Goal: Navigation & Orientation: Understand site structure

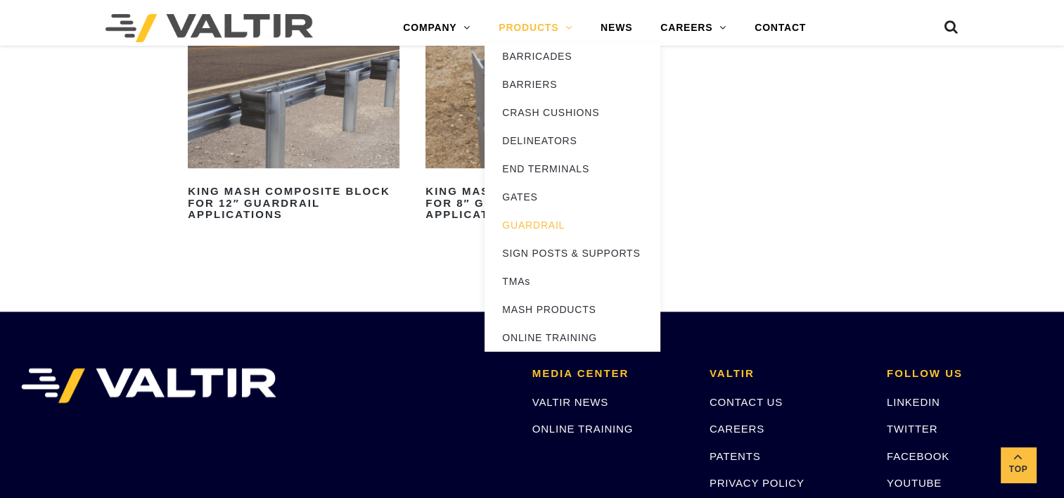
click at [559, 34] on link "PRODUCTS" at bounding box center [535, 28] width 102 height 28
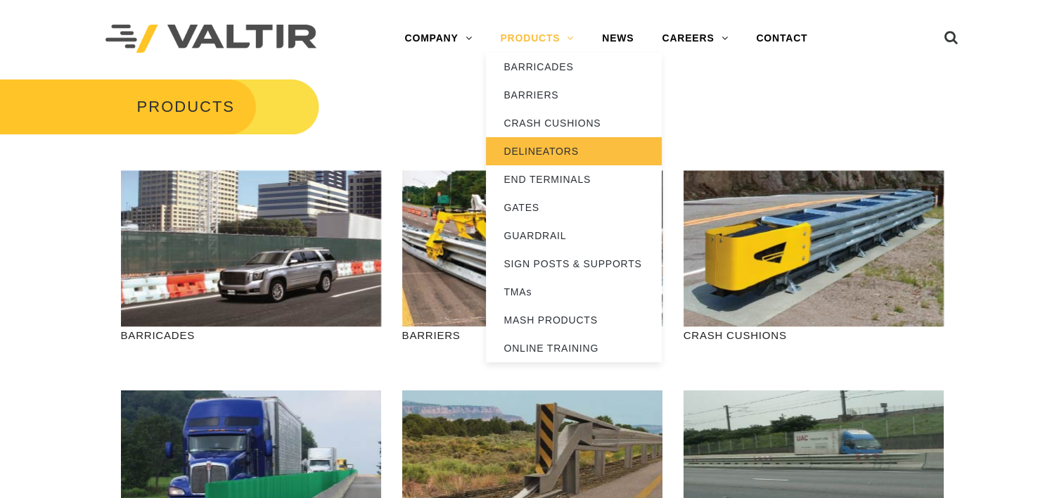
click at [547, 149] on link "DELINEATORS" at bounding box center [574, 151] width 176 height 28
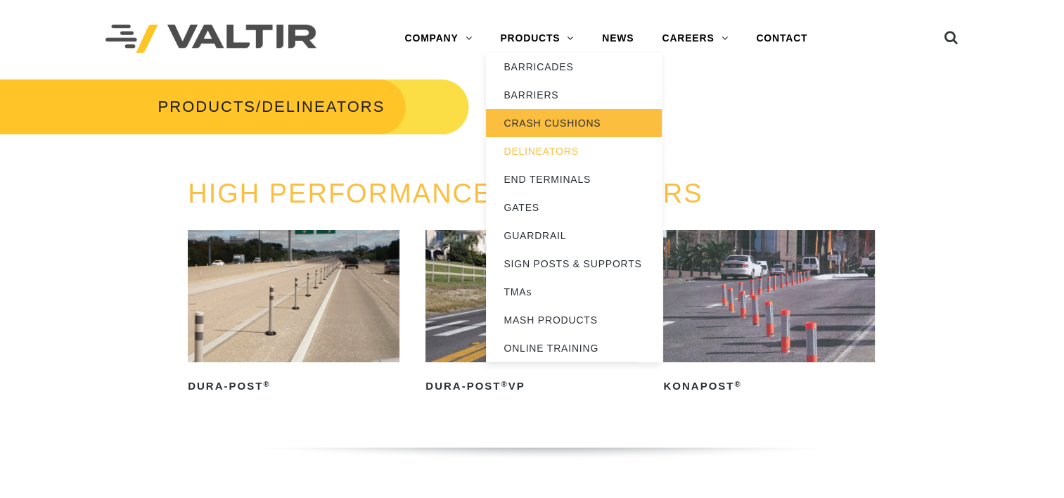
click at [547, 124] on link "CRASH CUSHIONS" at bounding box center [574, 123] width 176 height 28
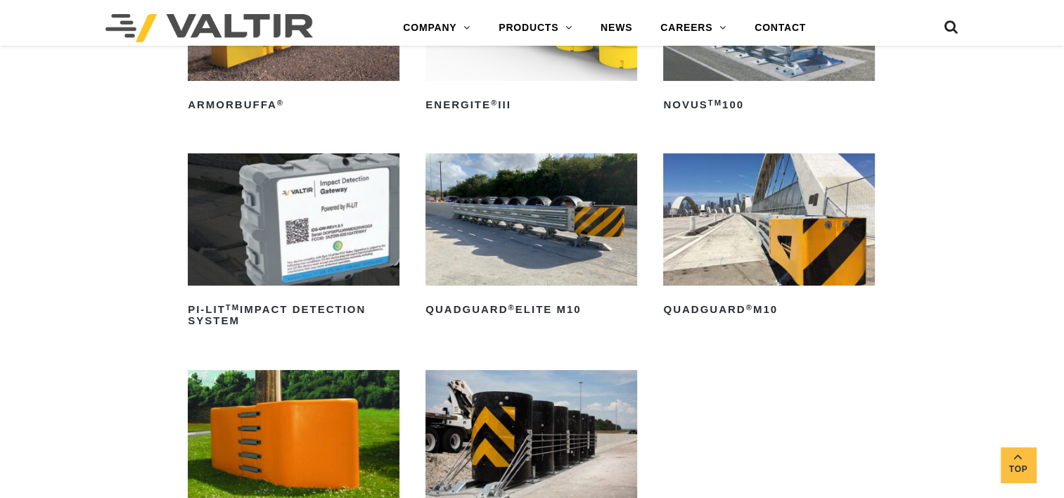
scroll to position [309, 0]
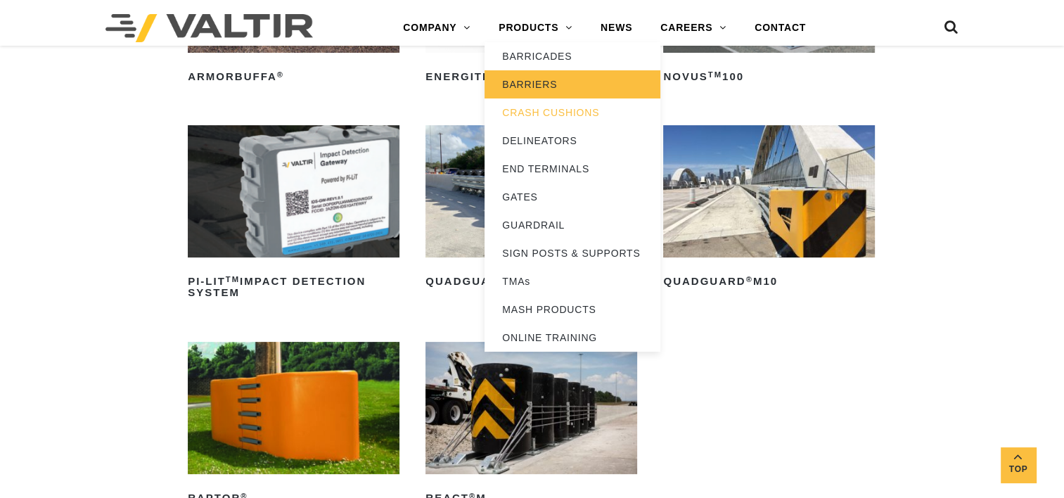
click at [547, 86] on link "BARRIERS" at bounding box center [572, 84] width 176 height 28
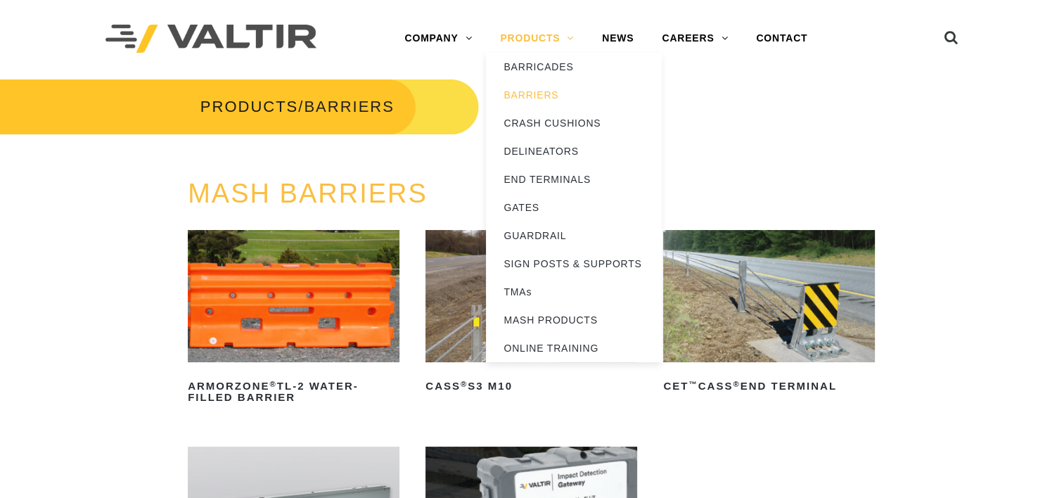
click at [565, 41] on link "PRODUCTS" at bounding box center [537, 39] width 102 height 28
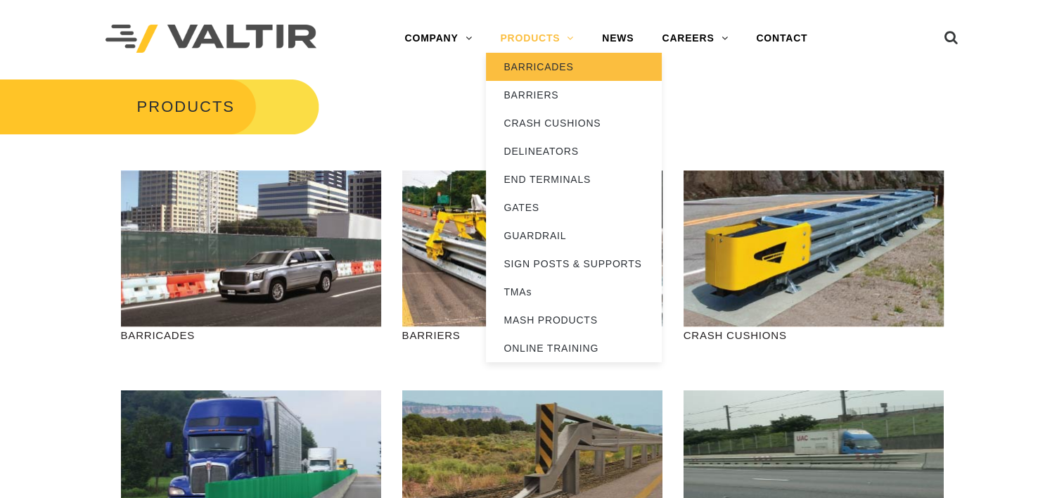
click at [560, 63] on link "BARRICADES" at bounding box center [574, 67] width 176 height 28
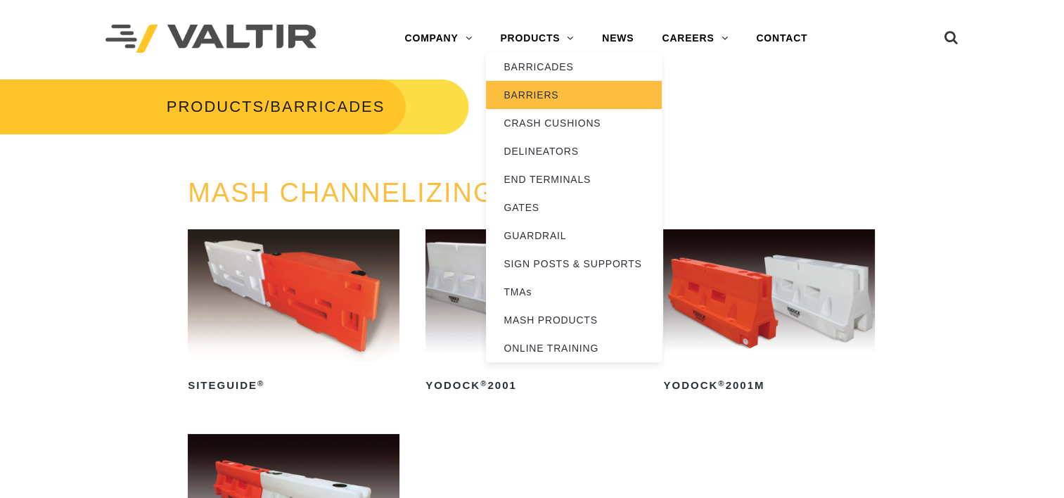
click at [554, 93] on link "BARRIERS" at bounding box center [574, 95] width 176 height 28
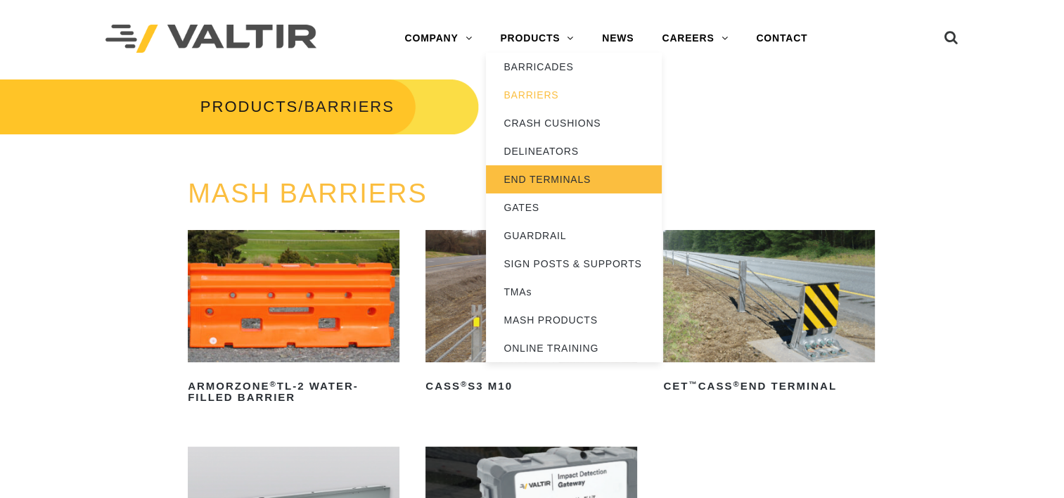
click at [534, 180] on link "END TERMINALS" at bounding box center [574, 179] width 176 height 28
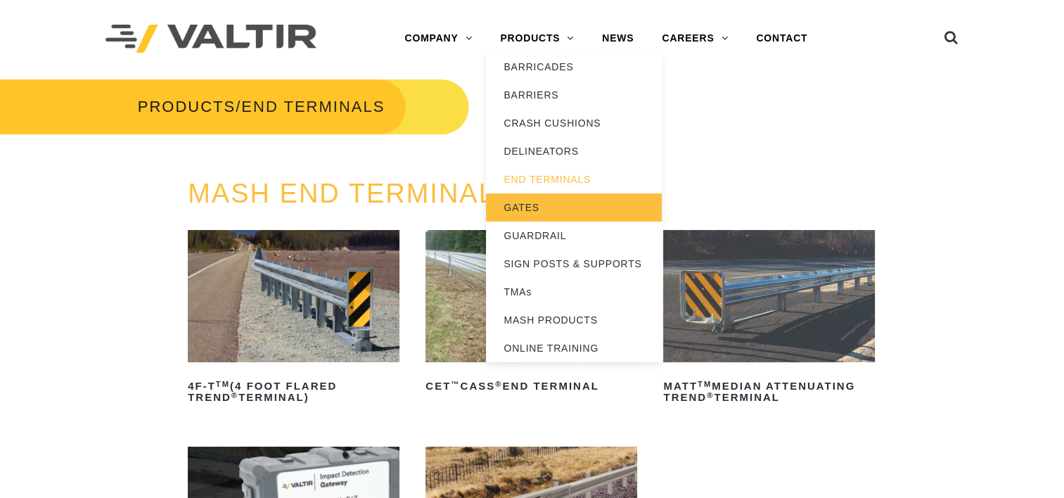
click at [543, 196] on link "GATES" at bounding box center [574, 207] width 176 height 28
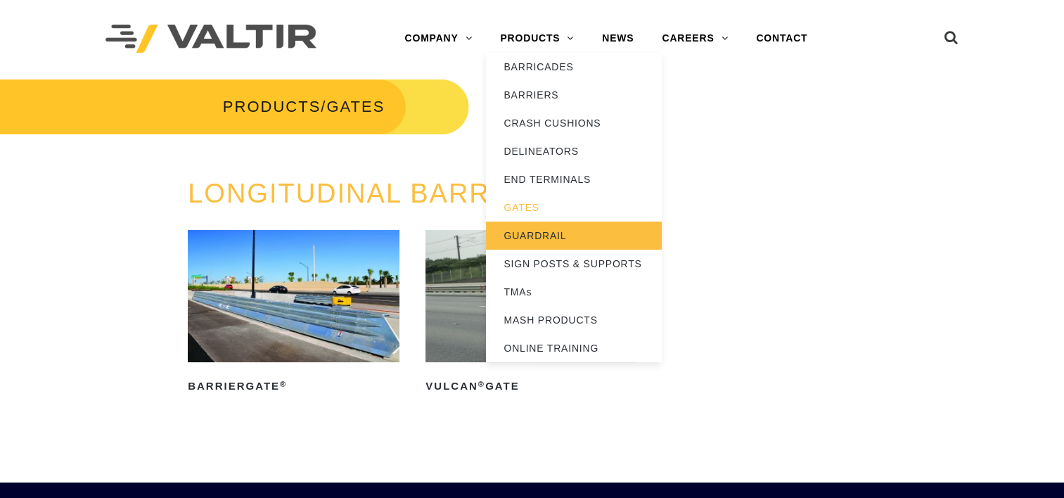
click at [541, 236] on link "GUARDRAIL" at bounding box center [574, 235] width 176 height 28
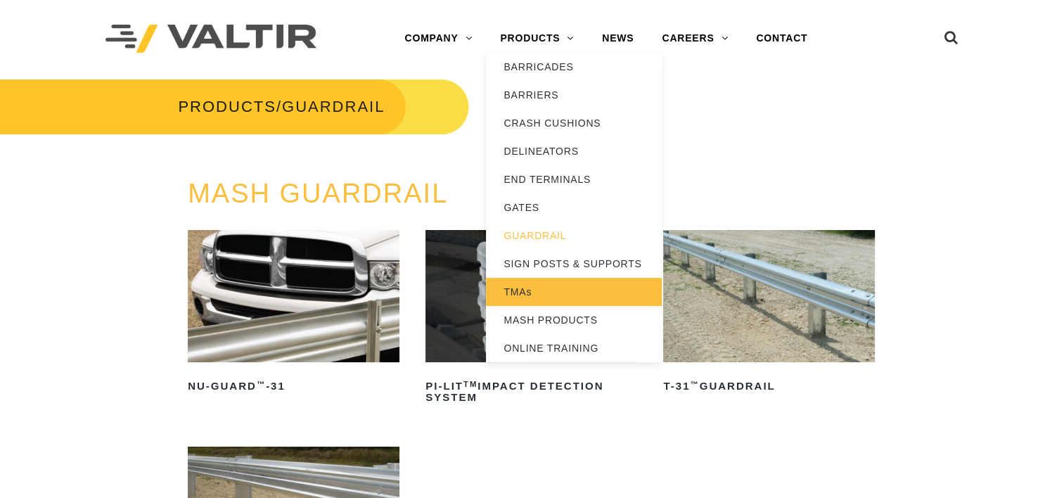
click at [539, 290] on link "TMAs" at bounding box center [574, 292] width 176 height 28
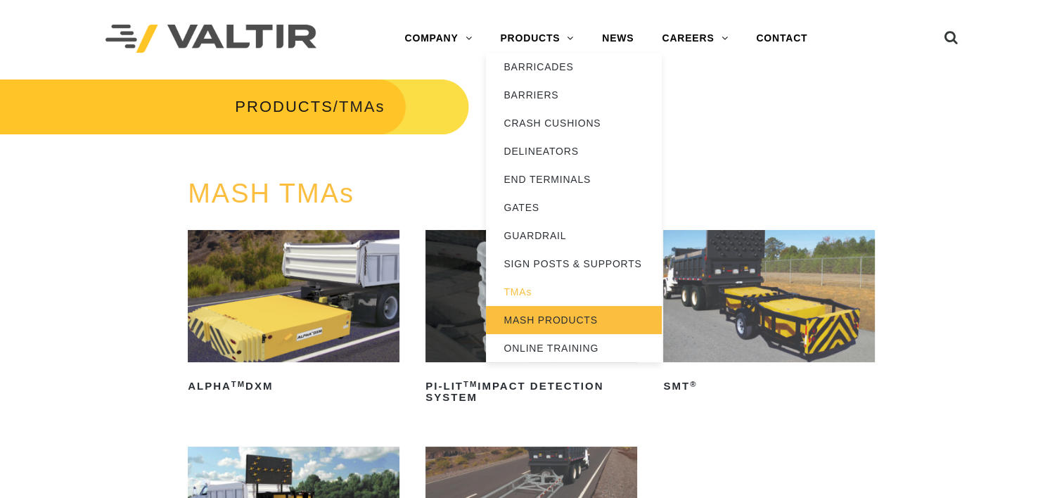
click at [555, 310] on link "MASH PRODUCTS" at bounding box center [574, 320] width 176 height 28
